Goal: Information Seeking & Learning: Check status

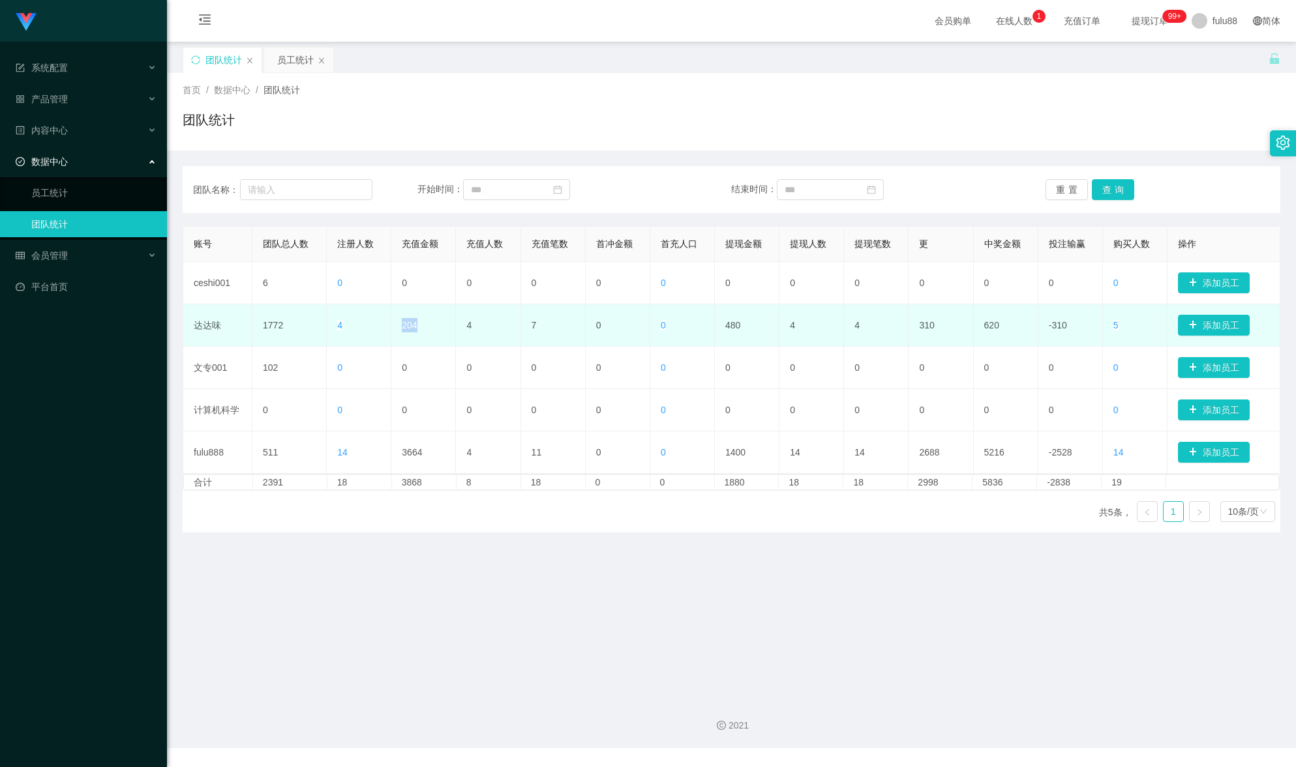
drag, startPoint x: 434, startPoint y: 333, endPoint x: 393, endPoint y: 332, distance: 41.7
click at [393, 332] on td "204" at bounding box center [423, 325] width 65 height 42
click at [415, 334] on td "204" at bounding box center [423, 325] width 65 height 42
drag, startPoint x: 419, startPoint y: 329, endPoint x: 319, endPoint y: 333, distance: 99.2
click at [319, 333] on tr "达达味 1772 4 204 4 7 0 0 480 4 4 310 620 -310 5 添加员工" at bounding box center [731, 325] width 1097 height 42
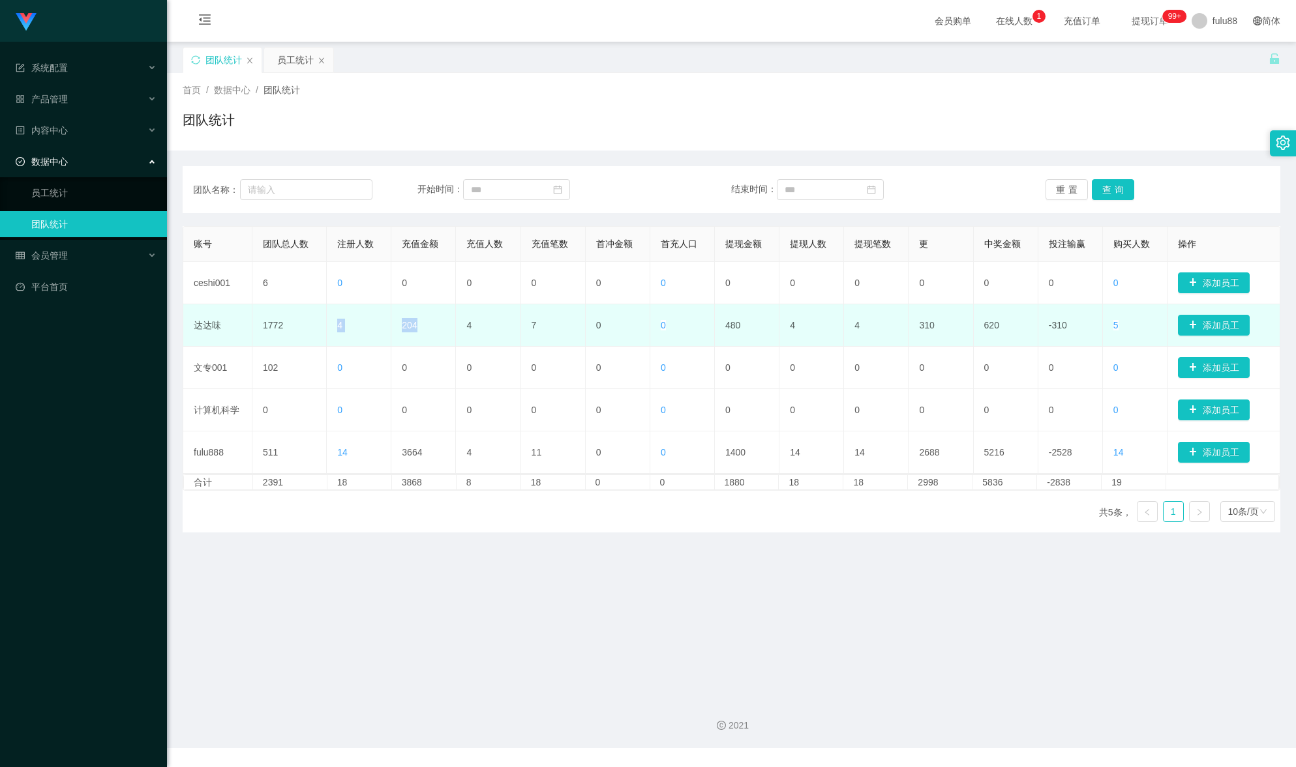
click at [363, 335] on td "4" at bounding box center [359, 325] width 65 height 42
